Goal: Information Seeking & Learning: Learn about a topic

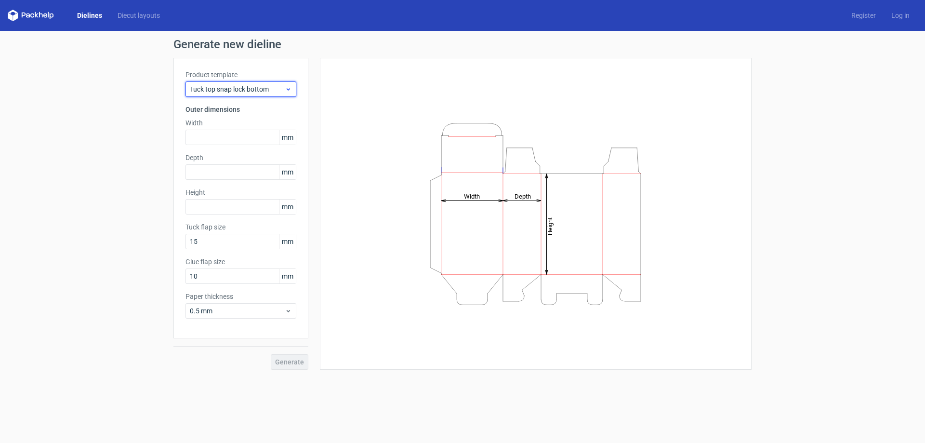
click at [279, 82] on div "Tuck top snap lock bottom" at bounding box center [240, 88] width 111 height 15
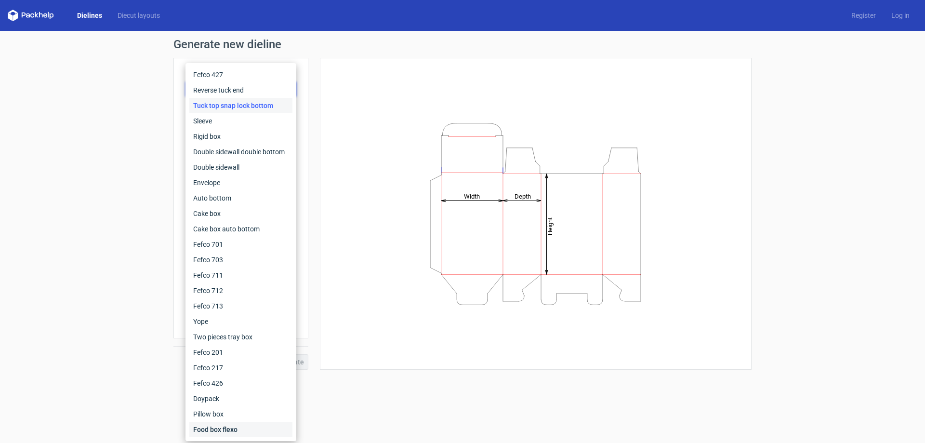
click at [223, 433] on div "Food box flexo" at bounding box center [240, 428] width 103 height 15
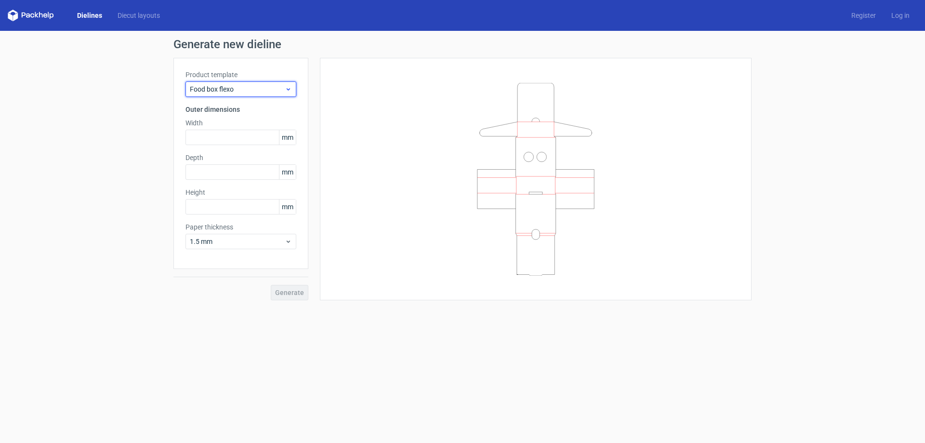
click at [237, 92] on span "Food box flexo" at bounding box center [237, 89] width 95 height 10
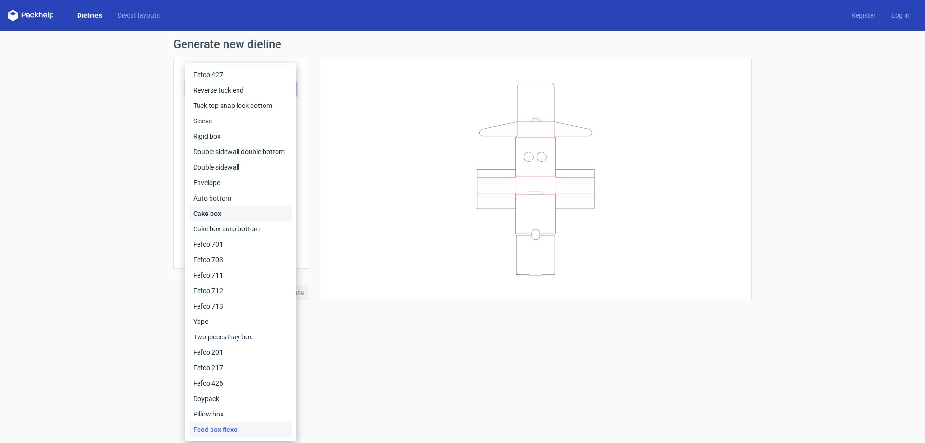
click at [234, 210] on div "Cake box" at bounding box center [240, 213] width 103 height 15
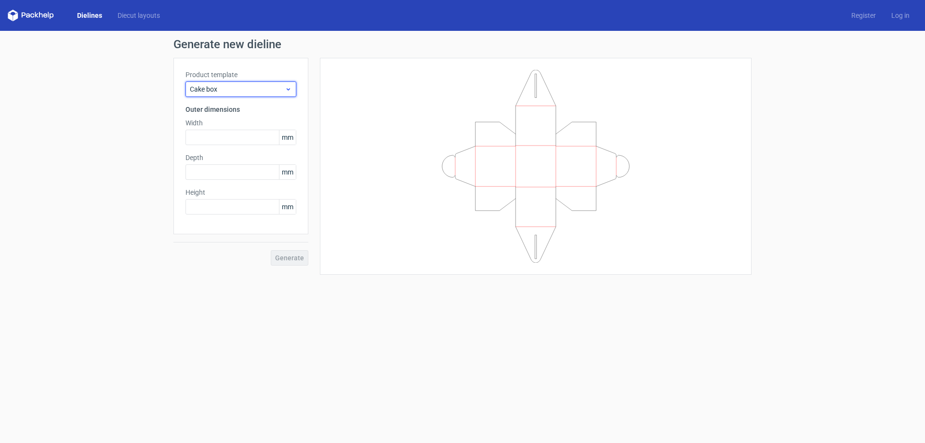
click at [247, 90] on span "Cake box" at bounding box center [237, 89] width 95 height 10
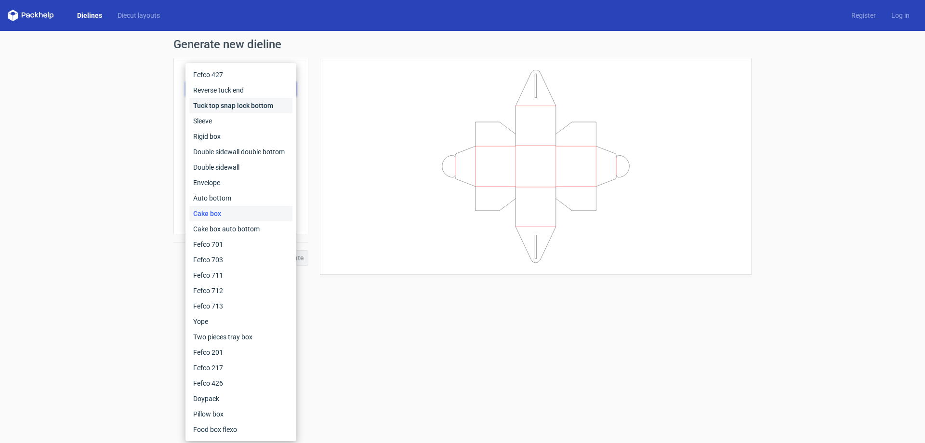
click at [236, 106] on div "Tuck top snap lock bottom" at bounding box center [240, 105] width 103 height 15
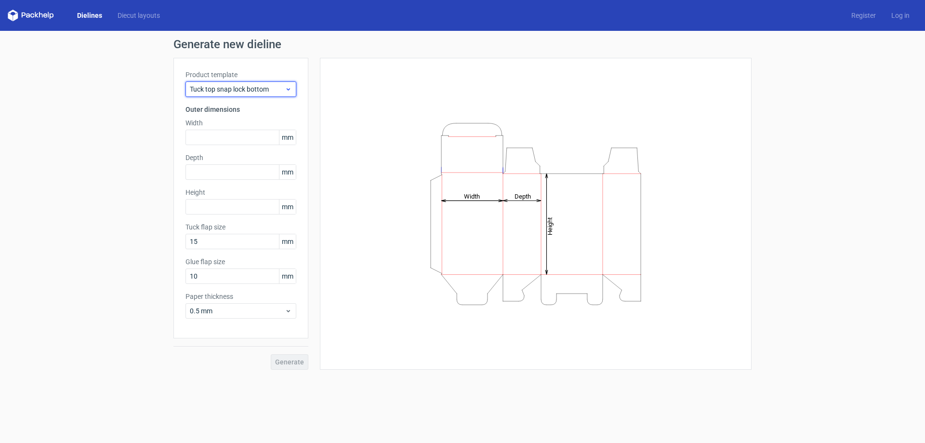
click at [245, 85] on span "Tuck top snap lock bottom" at bounding box center [237, 89] width 95 height 10
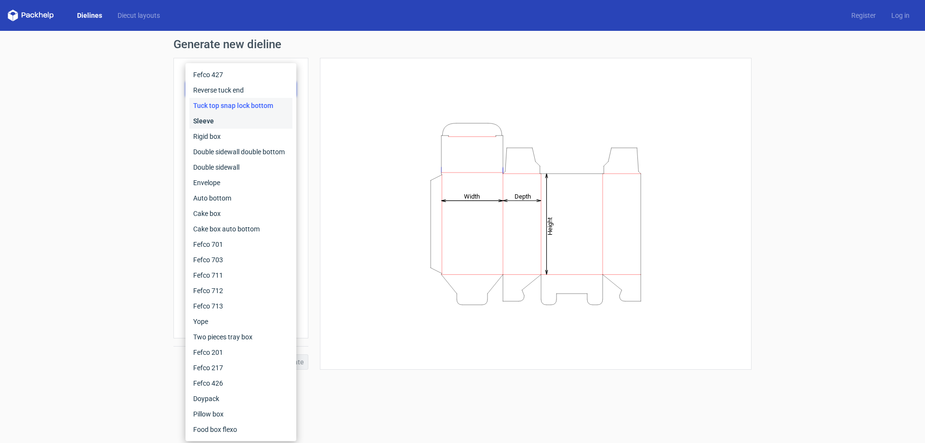
click at [237, 122] on div "Sleeve" at bounding box center [240, 120] width 103 height 15
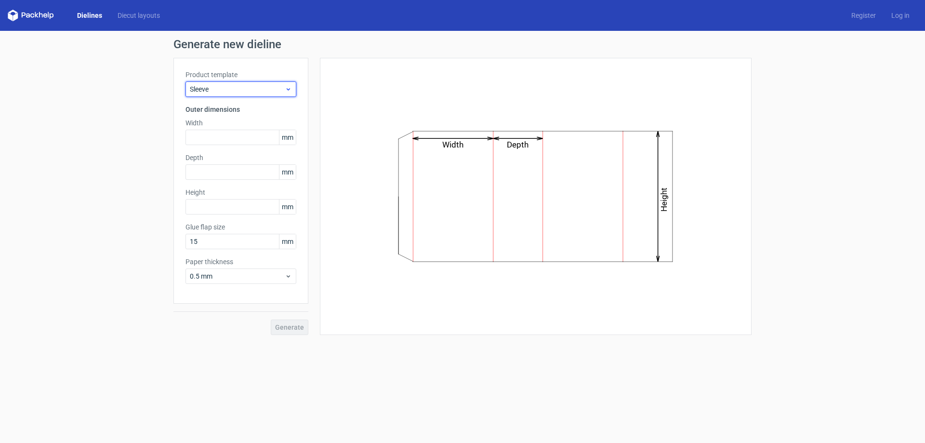
click at [246, 84] on span "Sleeve" at bounding box center [237, 89] width 95 height 10
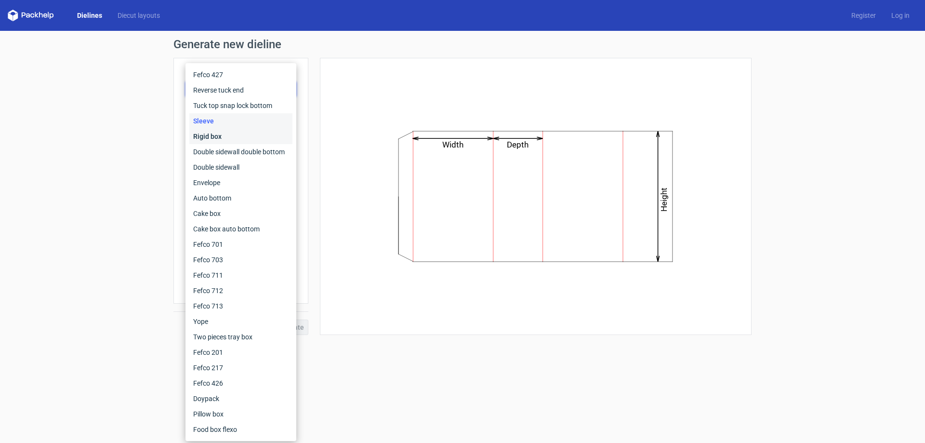
click at [225, 139] on div "Rigid box" at bounding box center [240, 136] width 103 height 15
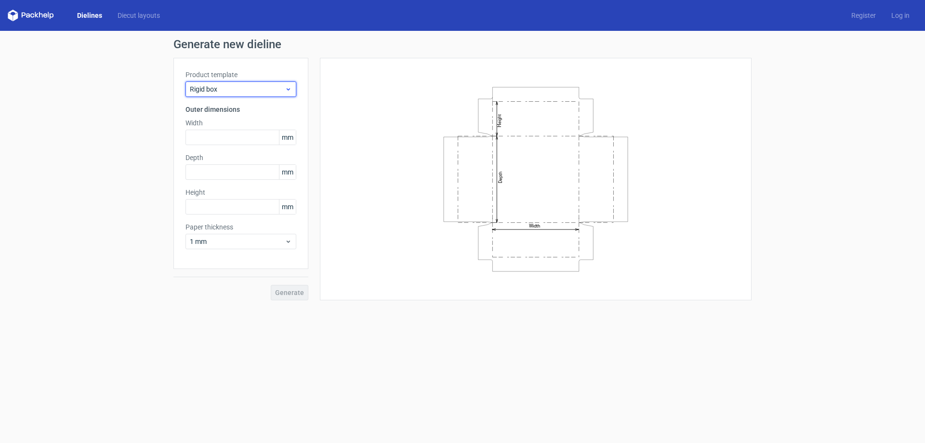
click at [240, 89] on span "Rigid box" at bounding box center [237, 89] width 95 height 10
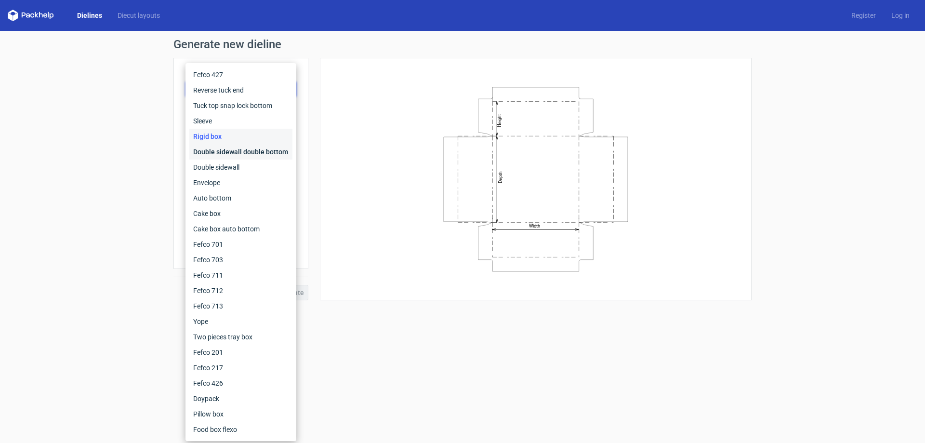
click at [212, 154] on div "Double sidewall double bottom" at bounding box center [240, 151] width 103 height 15
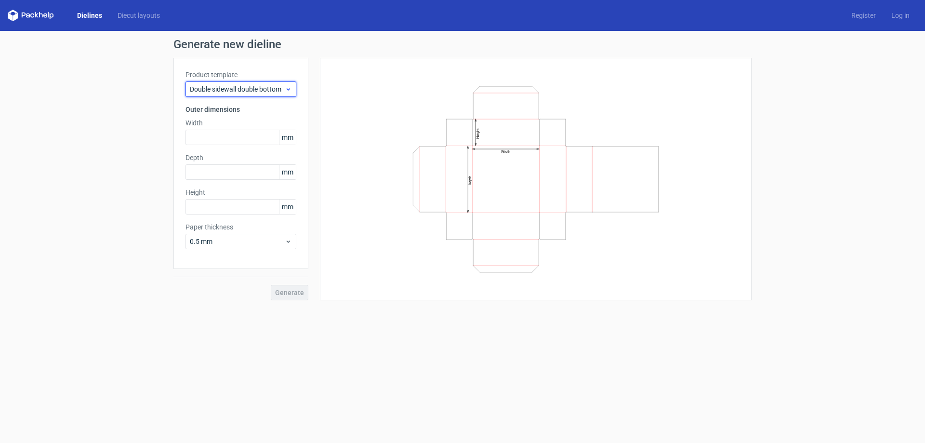
click at [247, 92] on span "Double sidewall double bottom" at bounding box center [237, 89] width 95 height 10
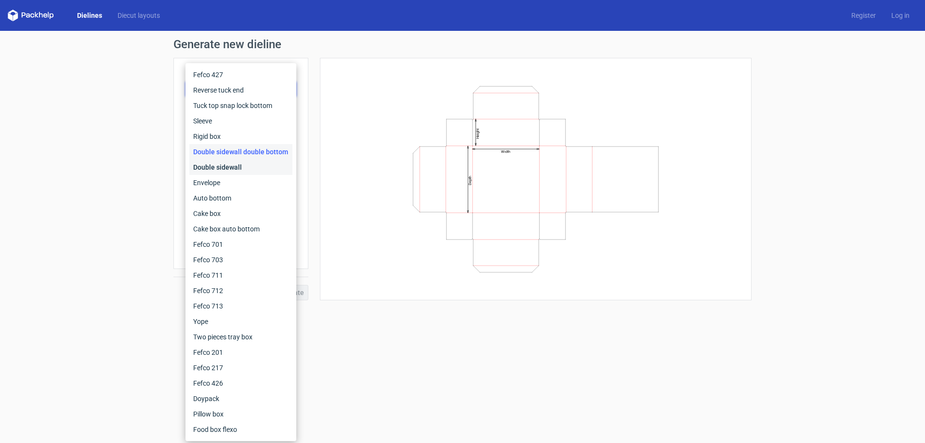
click at [240, 167] on div "Double sidewall" at bounding box center [240, 166] width 103 height 15
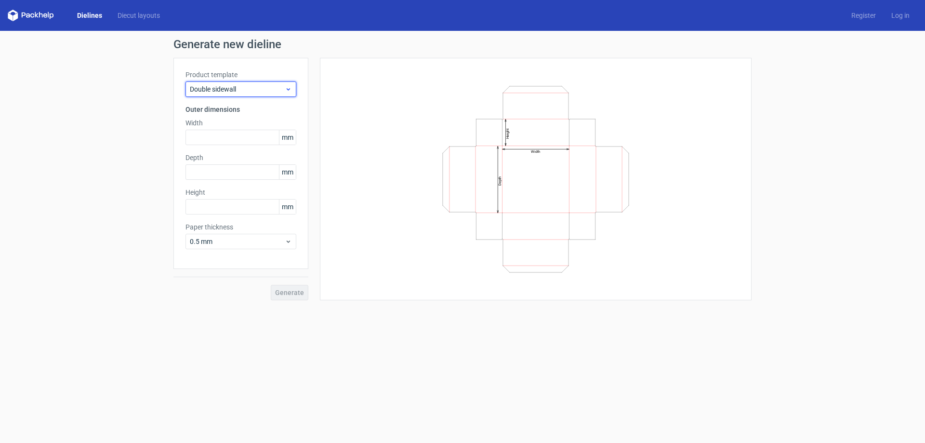
click at [244, 88] on span "Double sidewall" at bounding box center [237, 89] width 95 height 10
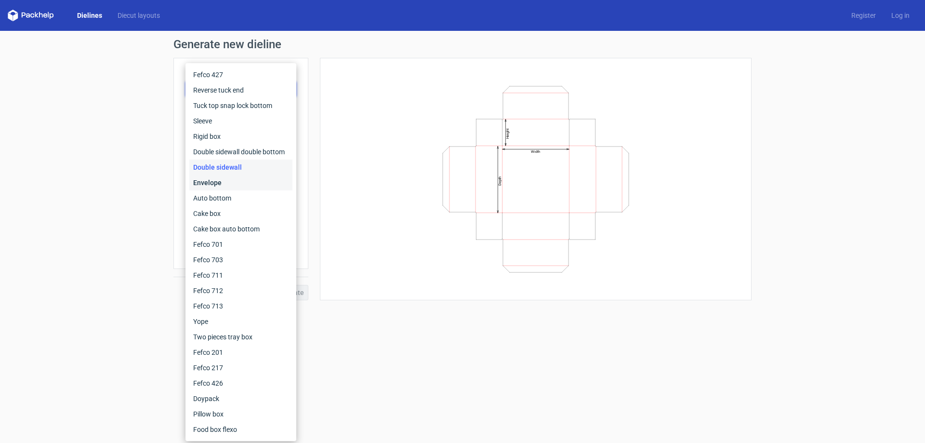
click at [233, 182] on div "Envelope" at bounding box center [240, 182] width 103 height 15
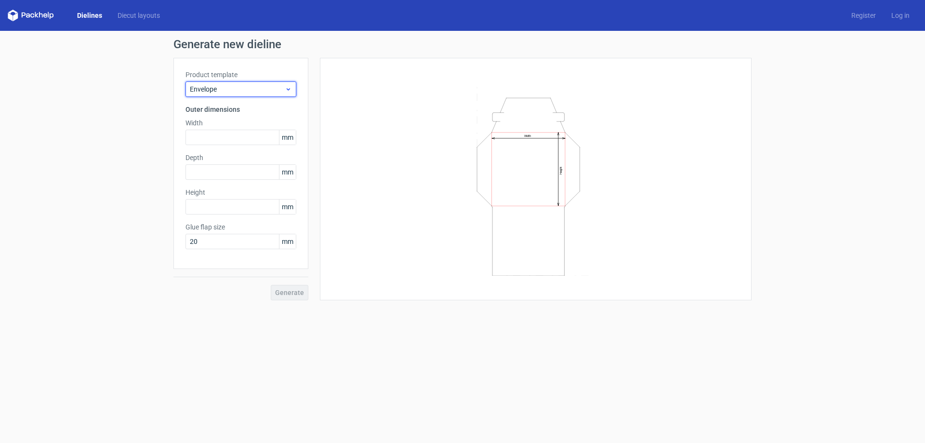
click at [247, 90] on span "Envelope" at bounding box center [237, 89] width 95 height 10
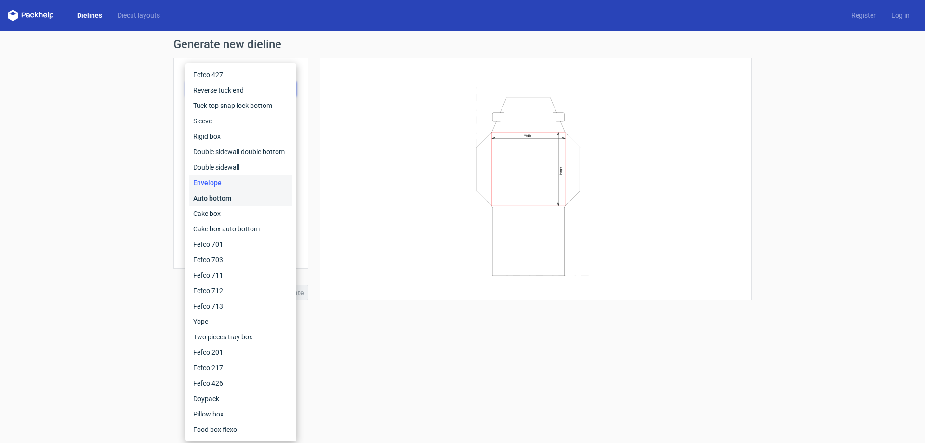
click at [234, 199] on div "Auto bottom" at bounding box center [240, 197] width 103 height 15
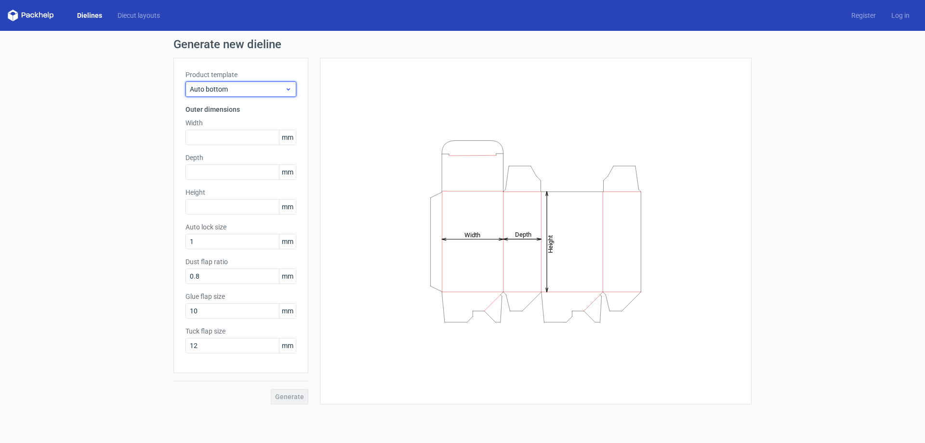
click at [235, 95] on div "Auto bottom" at bounding box center [240, 88] width 111 height 15
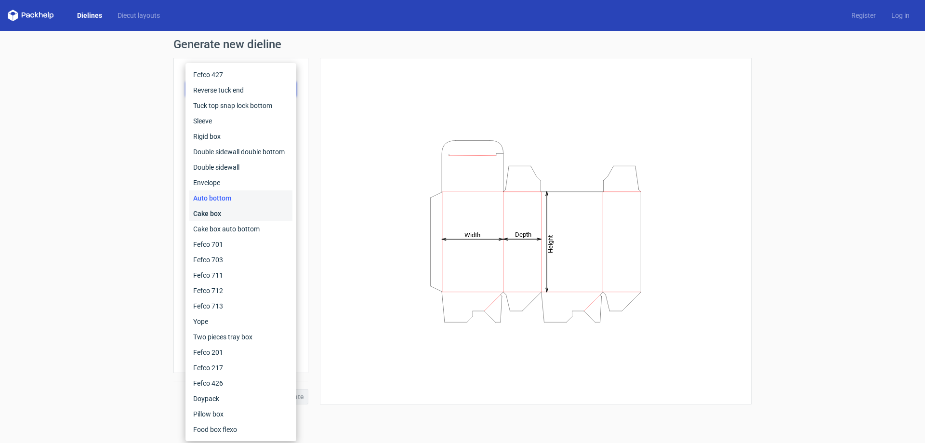
click at [227, 211] on div "Cake box" at bounding box center [240, 213] width 103 height 15
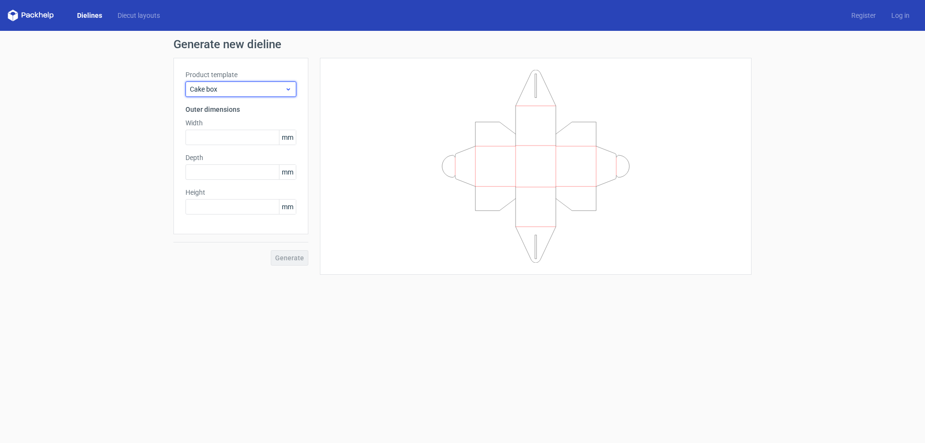
click at [236, 93] on span "Cake box" at bounding box center [237, 89] width 95 height 10
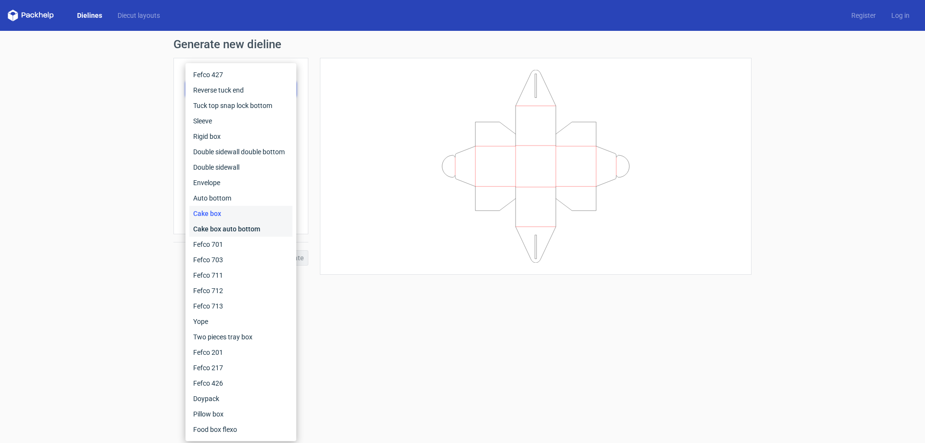
click at [231, 225] on div "Cake box auto bottom" at bounding box center [240, 228] width 103 height 15
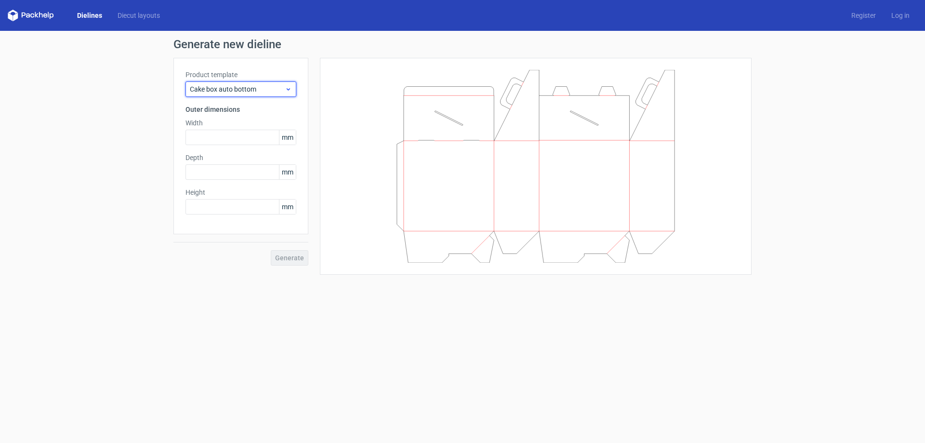
click at [241, 87] on span "Cake box auto bottom" at bounding box center [237, 89] width 95 height 10
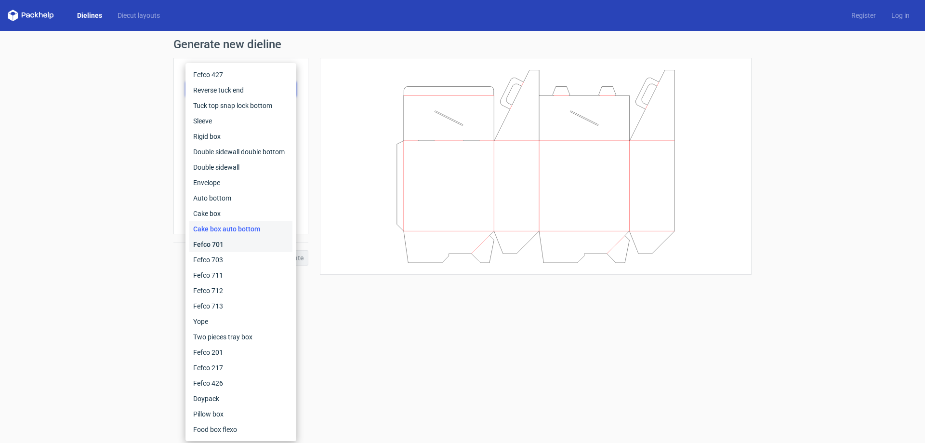
click at [234, 242] on div "Fefco 701" at bounding box center [240, 244] width 103 height 15
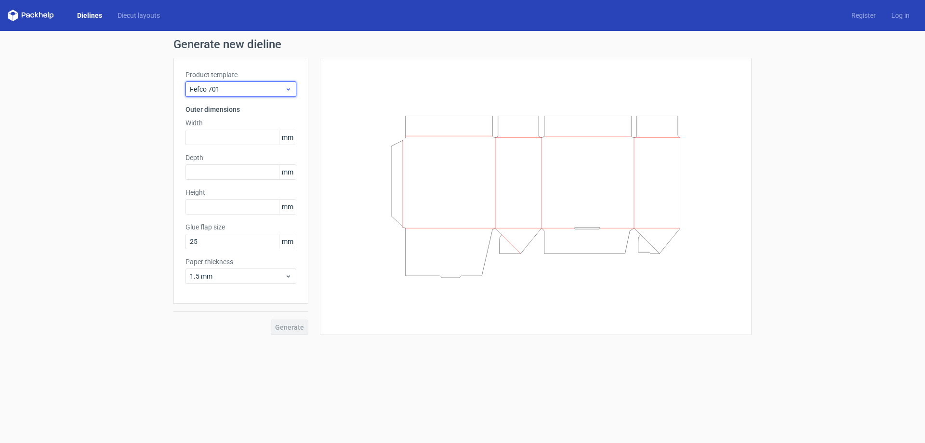
click at [242, 88] on span "Fefco 701" at bounding box center [237, 89] width 95 height 10
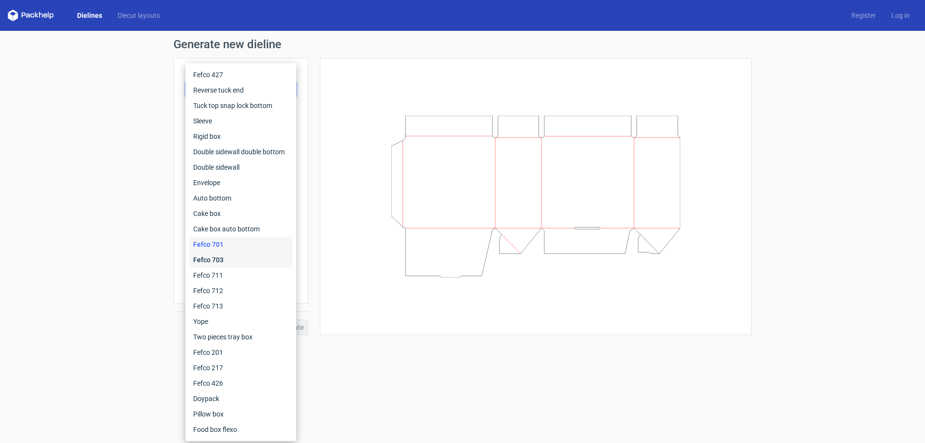
click at [217, 255] on div "Fefco 703" at bounding box center [240, 259] width 103 height 15
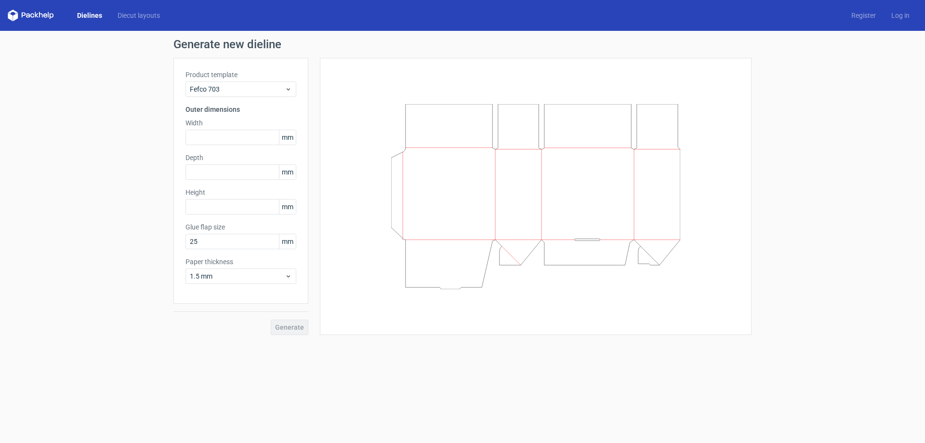
click at [261, 77] on label "Product template" at bounding box center [240, 75] width 111 height 10
click at [255, 89] on span "Fefco 703" at bounding box center [237, 89] width 95 height 10
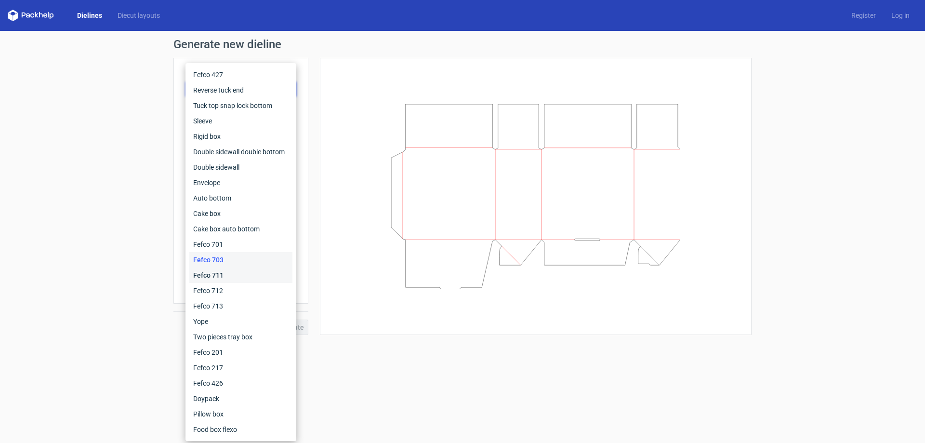
click at [212, 271] on div "Fefco 711" at bounding box center [240, 274] width 103 height 15
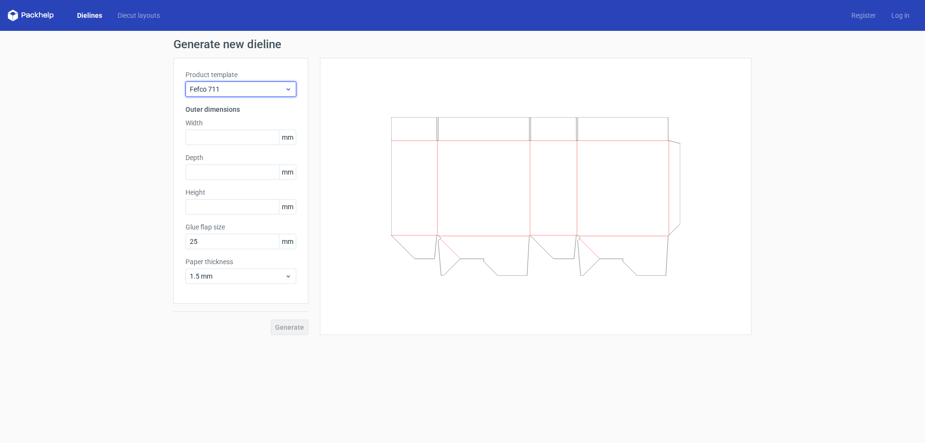
click at [215, 96] on div "Fefco 711" at bounding box center [240, 88] width 111 height 15
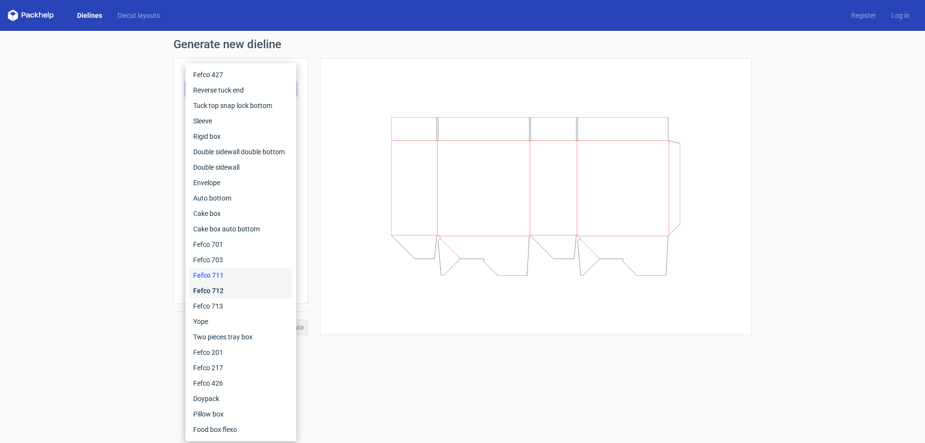
click at [232, 296] on div "Fefco 712" at bounding box center [240, 290] width 103 height 15
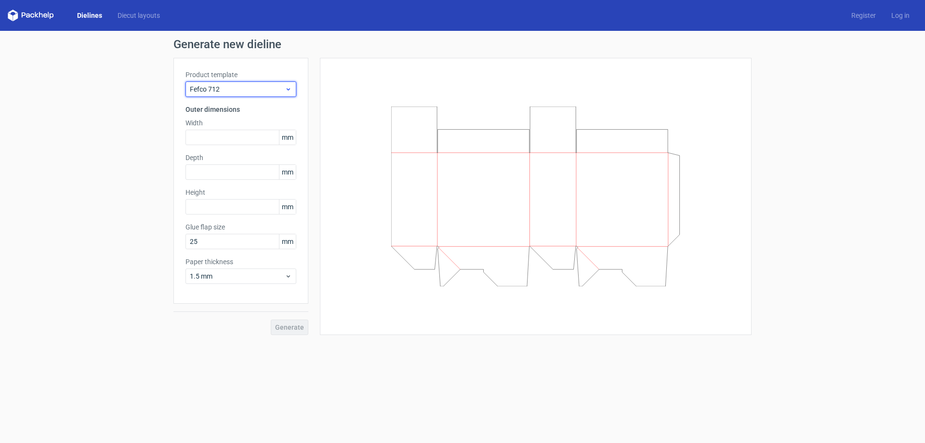
click at [242, 88] on span "Fefco 712" at bounding box center [237, 89] width 95 height 10
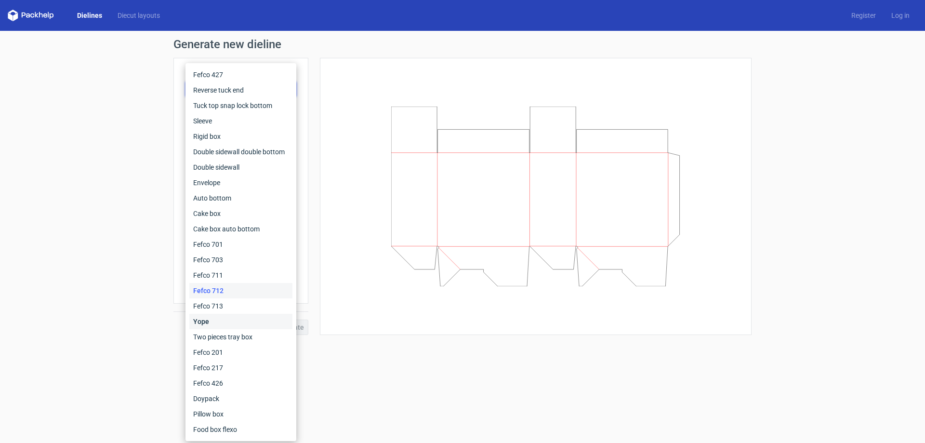
click at [246, 318] on div "Yope" at bounding box center [240, 321] width 103 height 15
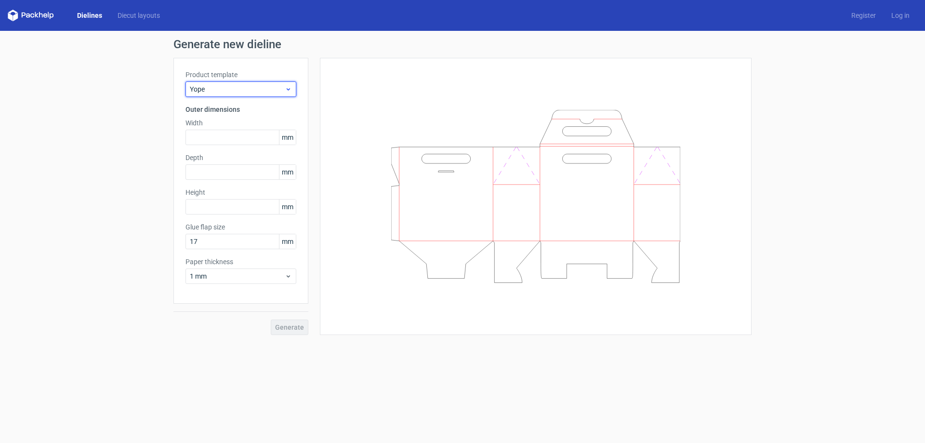
click at [241, 90] on span "Yope" at bounding box center [237, 89] width 95 height 10
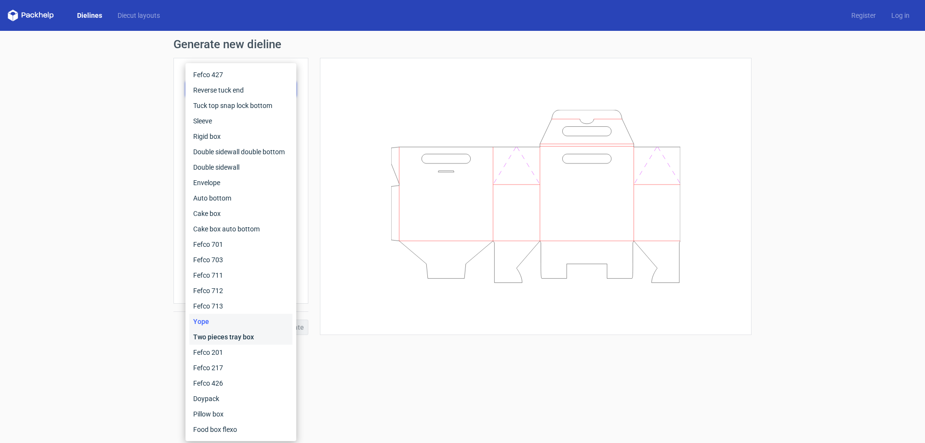
click at [238, 339] on div "Two pieces tray box" at bounding box center [240, 336] width 103 height 15
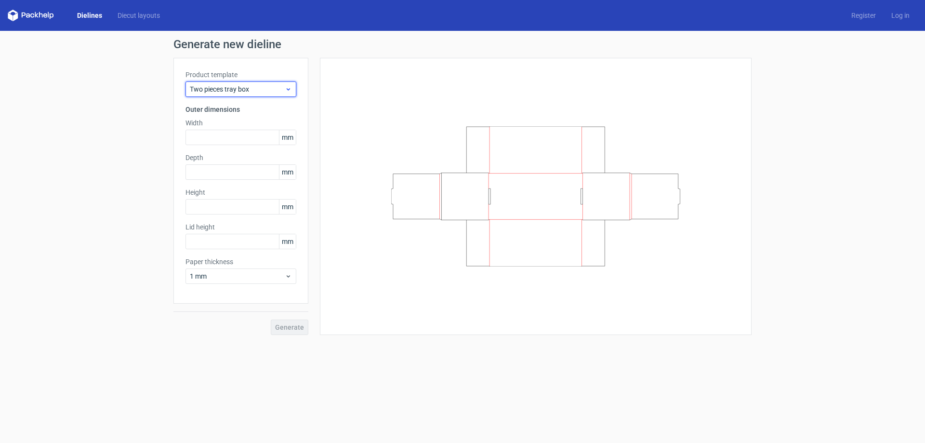
click at [238, 87] on span "Two pieces tray box" at bounding box center [237, 89] width 95 height 10
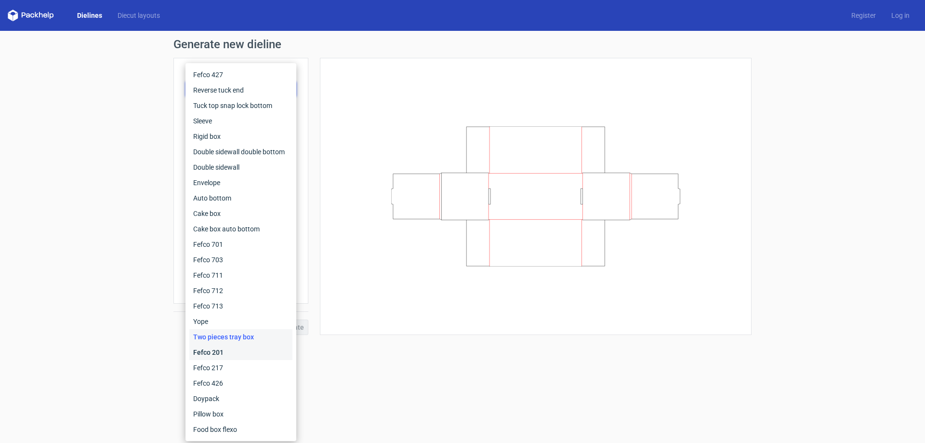
click at [226, 350] on div "Fefco 201" at bounding box center [240, 351] width 103 height 15
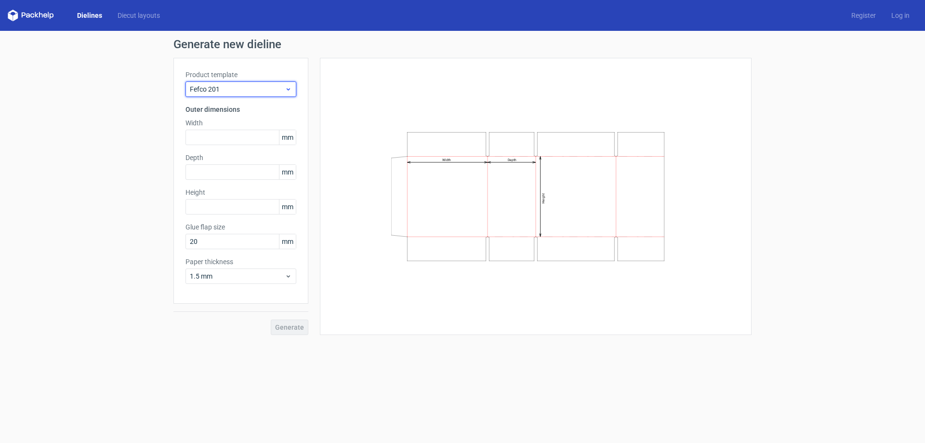
click at [230, 87] on span "Fefco 201" at bounding box center [237, 89] width 95 height 10
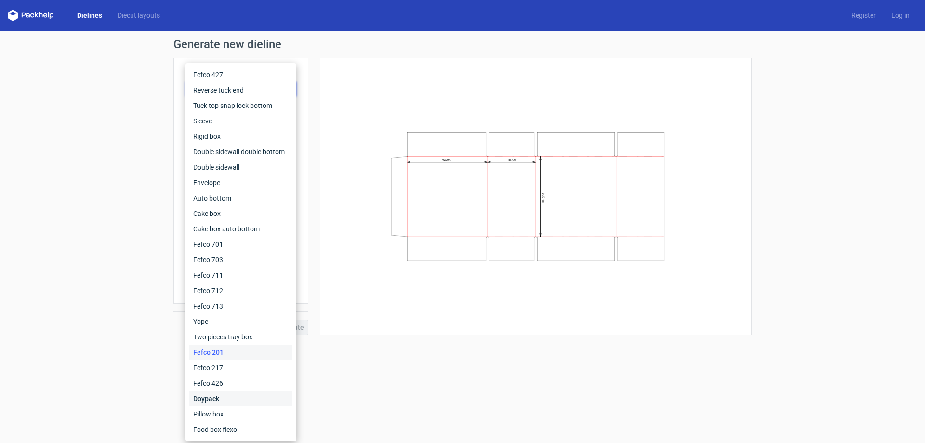
click at [231, 396] on div "Doypack" at bounding box center [240, 398] width 103 height 15
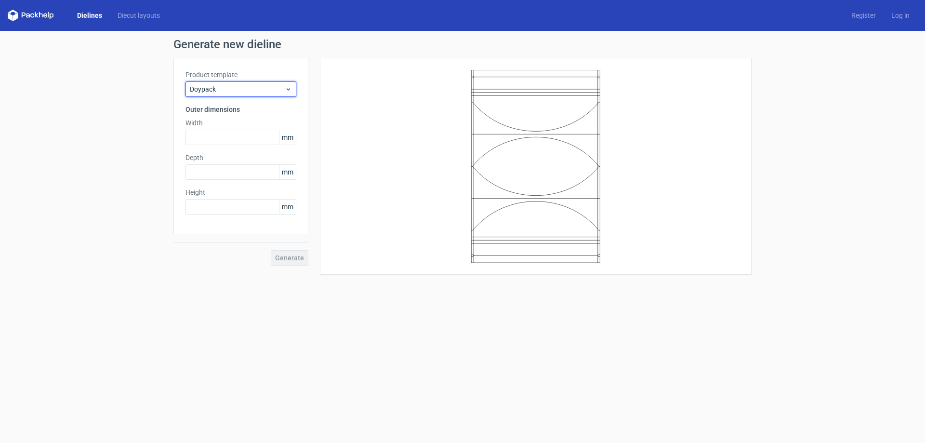
click at [237, 89] on span "Doypack" at bounding box center [237, 89] width 95 height 10
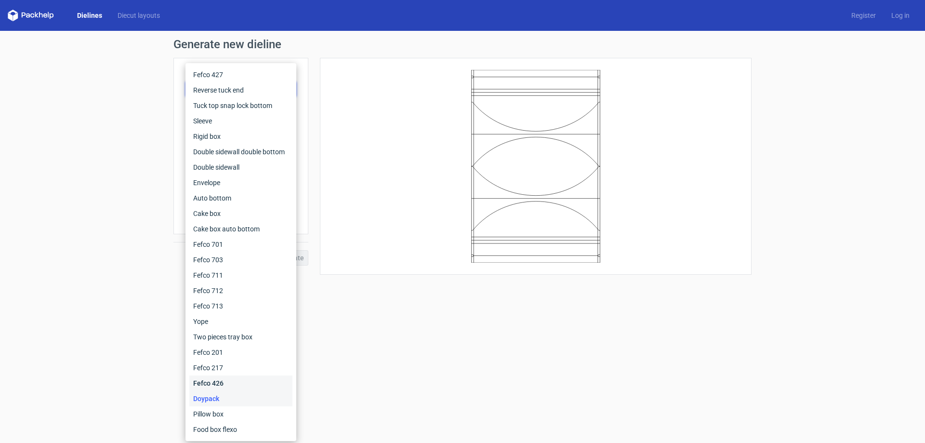
click at [216, 389] on div "Fefco 426" at bounding box center [240, 382] width 103 height 15
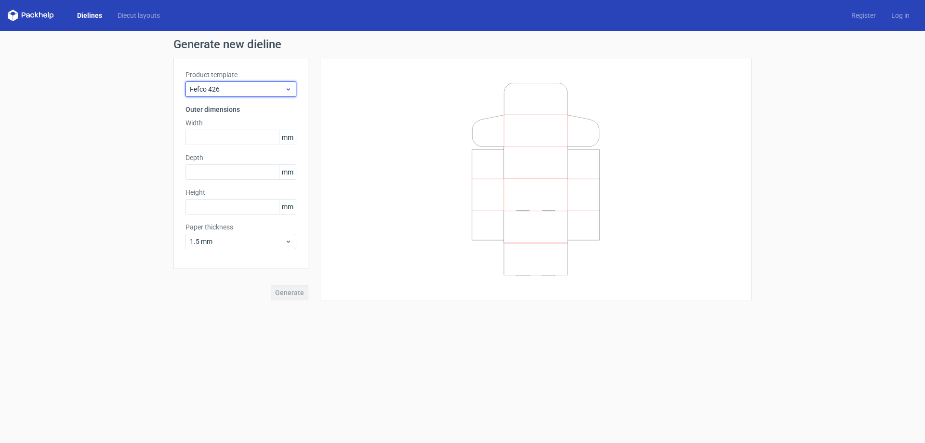
click at [256, 87] on span "Fefco 426" at bounding box center [237, 89] width 95 height 10
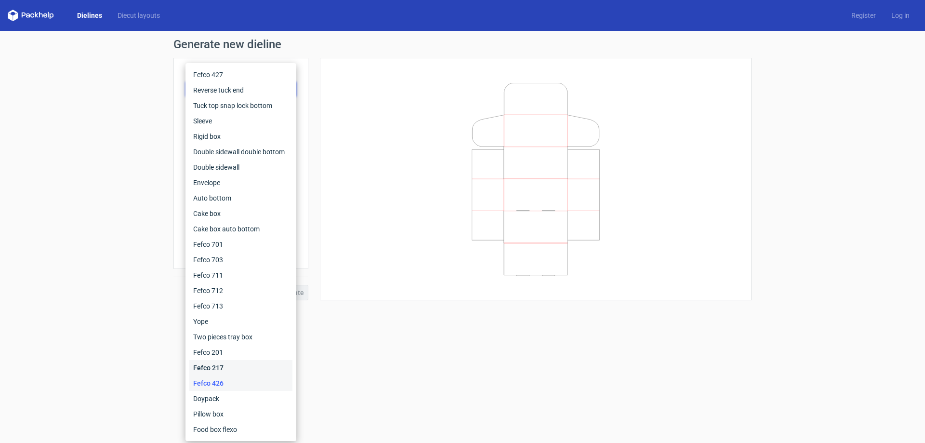
click at [248, 370] on div "Fefco 217" at bounding box center [240, 367] width 103 height 15
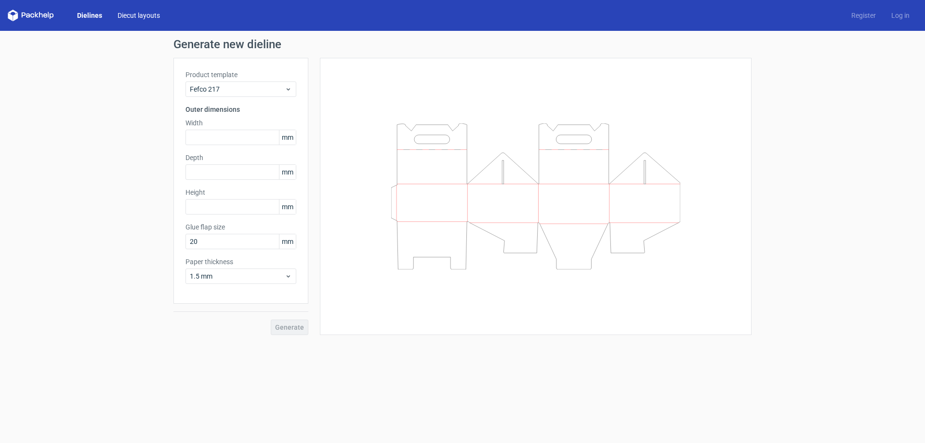
click at [123, 16] on link "Diecut layouts" at bounding box center [139, 16] width 58 height 10
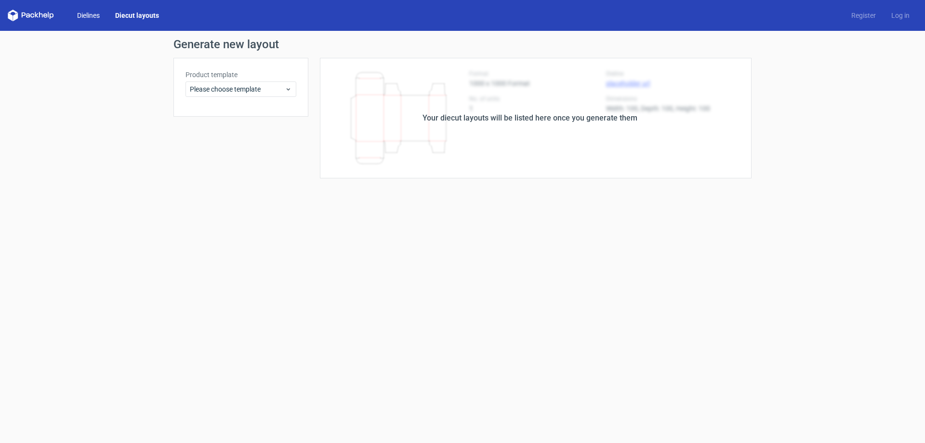
click at [75, 14] on link "Dielines" at bounding box center [88, 16] width 38 height 10
